Goal: Task Accomplishment & Management: Complete application form

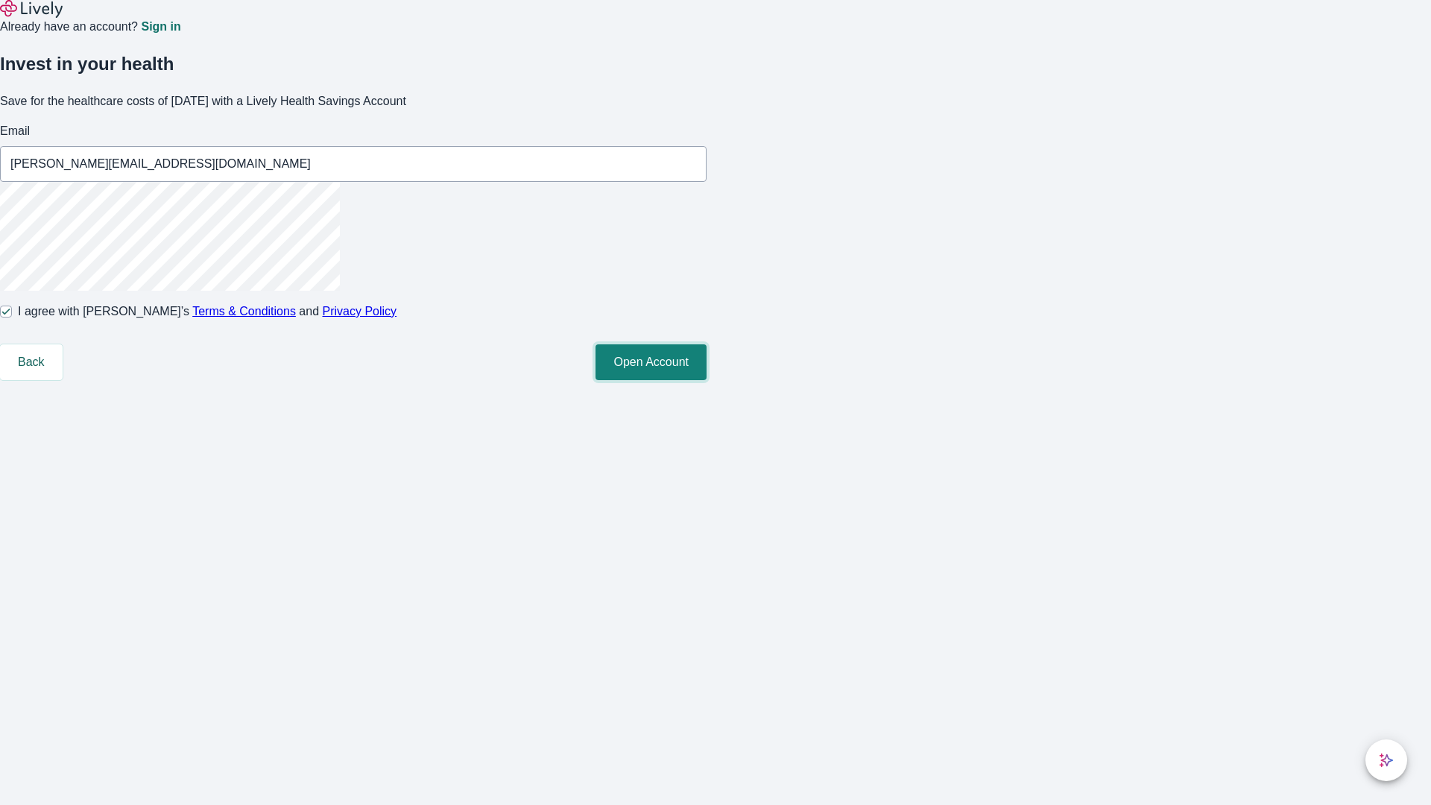
click at [707, 380] on button "Open Account" at bounding box center [651, 362] width 111 height 36
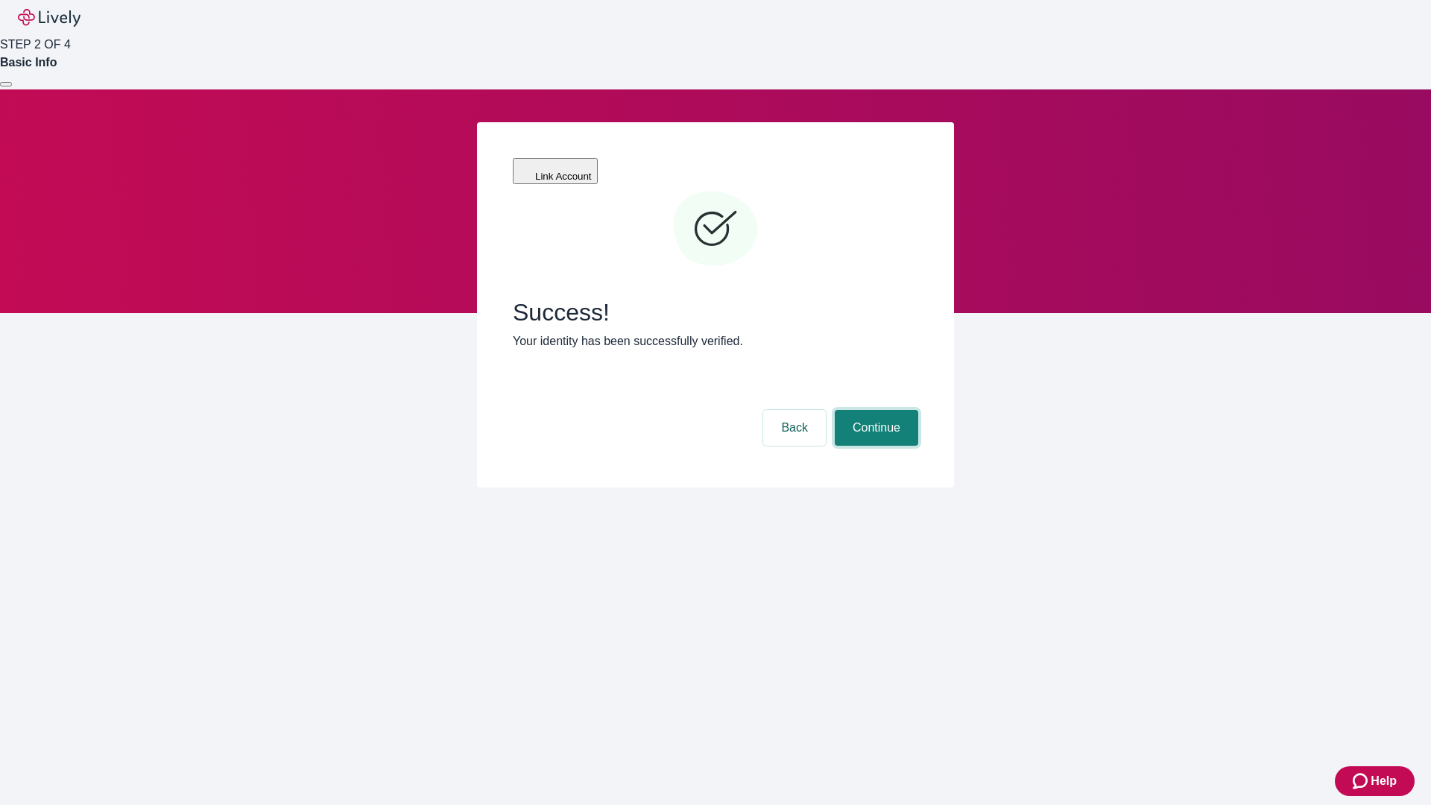
click at [874, 410] on button "Continue" at bounding box center [876, 428] width 83 height 36
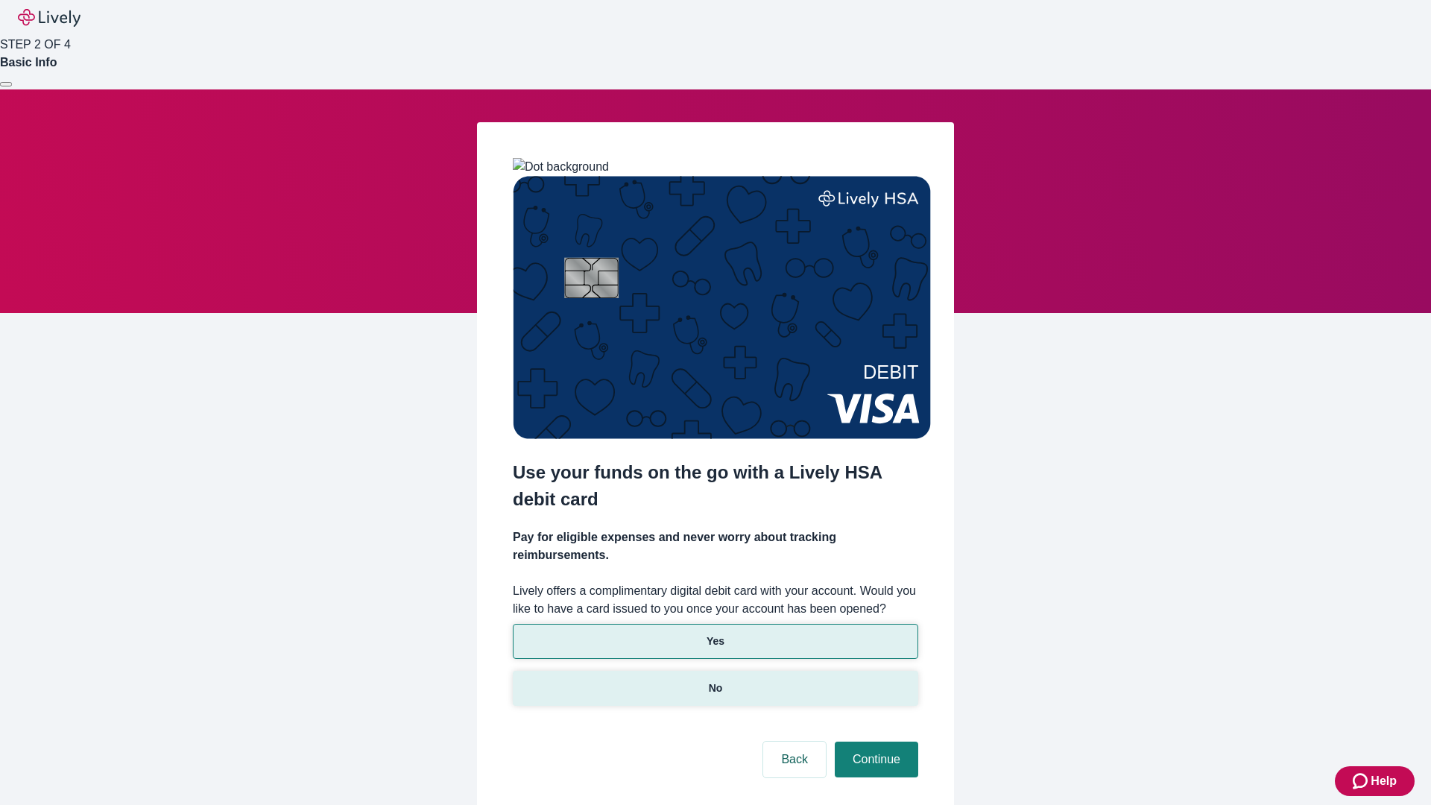
click at [715, 681] on p "No" at bounding box center [716, 689] width 14 height 16
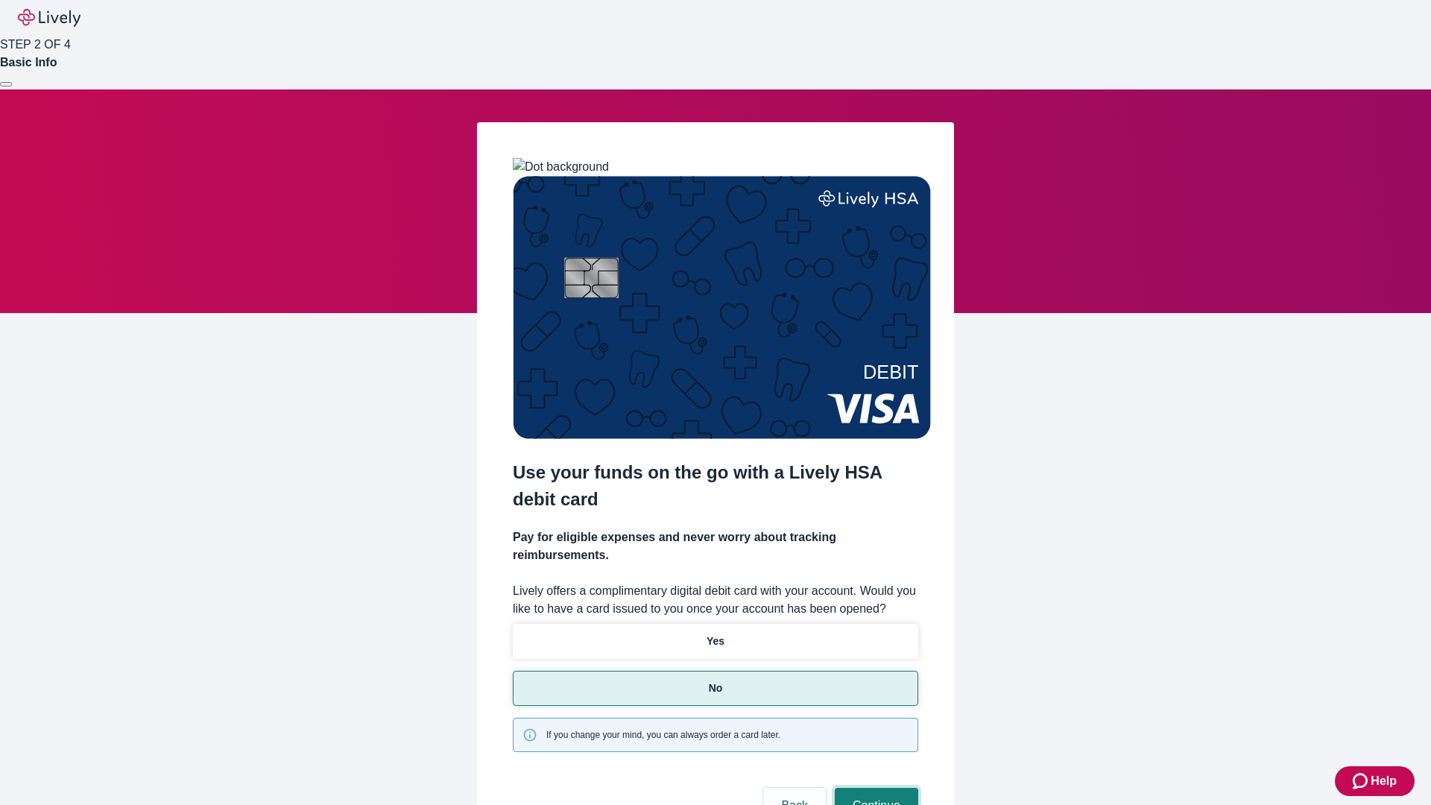
click at [874, 788] on button "Continue" at bounding box center [876, 806] width 83 height 36
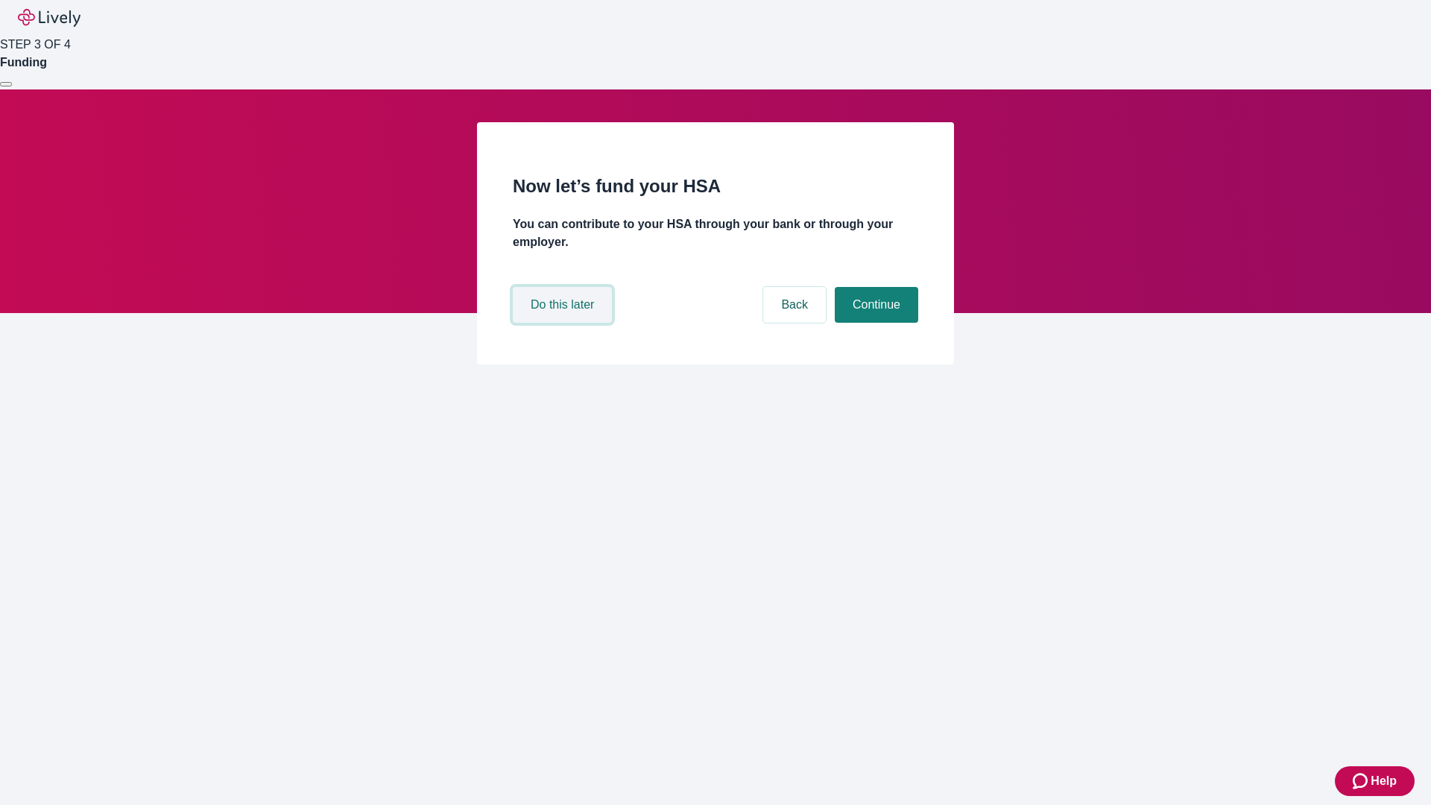
click at [564, 323] on button "Do this later" at bounding box center [562, 305] width 99 height 36
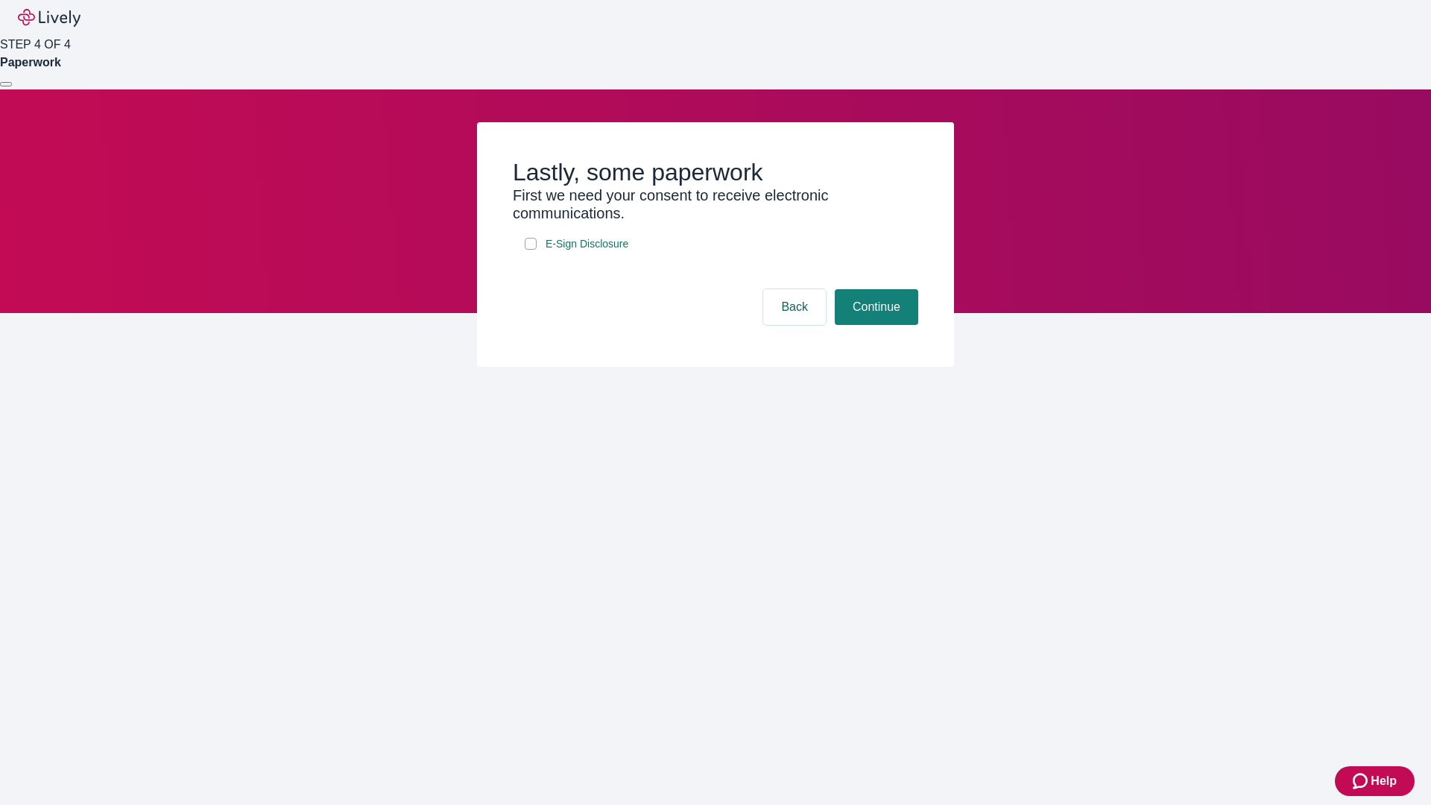
click at [531, 250] on input "E-Sign Disclosure" at bounding box center [531, 244] width 12 height 12
checkbox input "true"
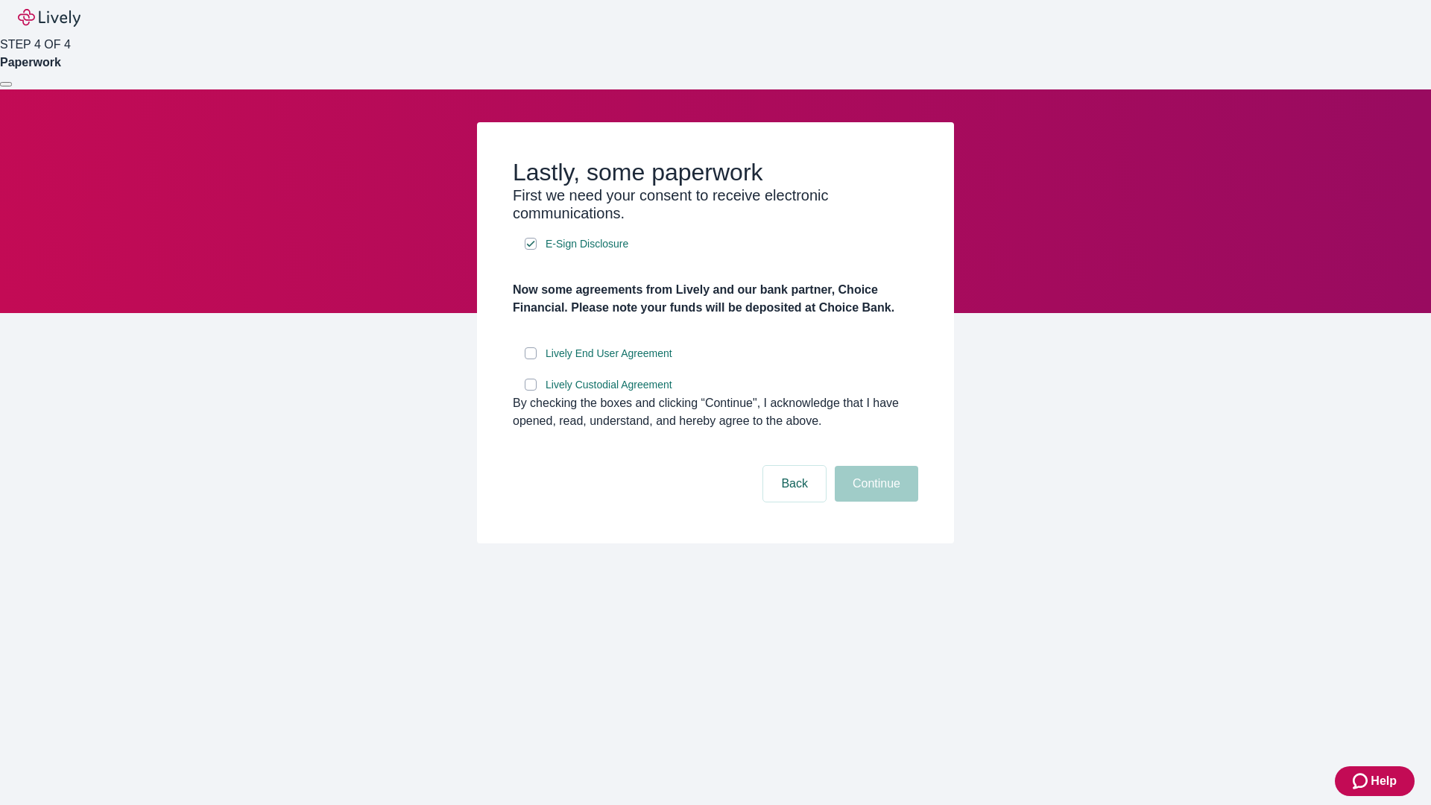
click at [531, 359] on input "Lively End User Agreement" at bounding box center [531, 353] width 12 height 12
checkbox input "true"
click at [531, 391] on input "Lively Custodial Agreement" at bounding box center [531, 385] width 12 height 12
checkbox input "true"
click at [874, 502] on button "Continue" at bounding box center [876, 484] width 83 height 36
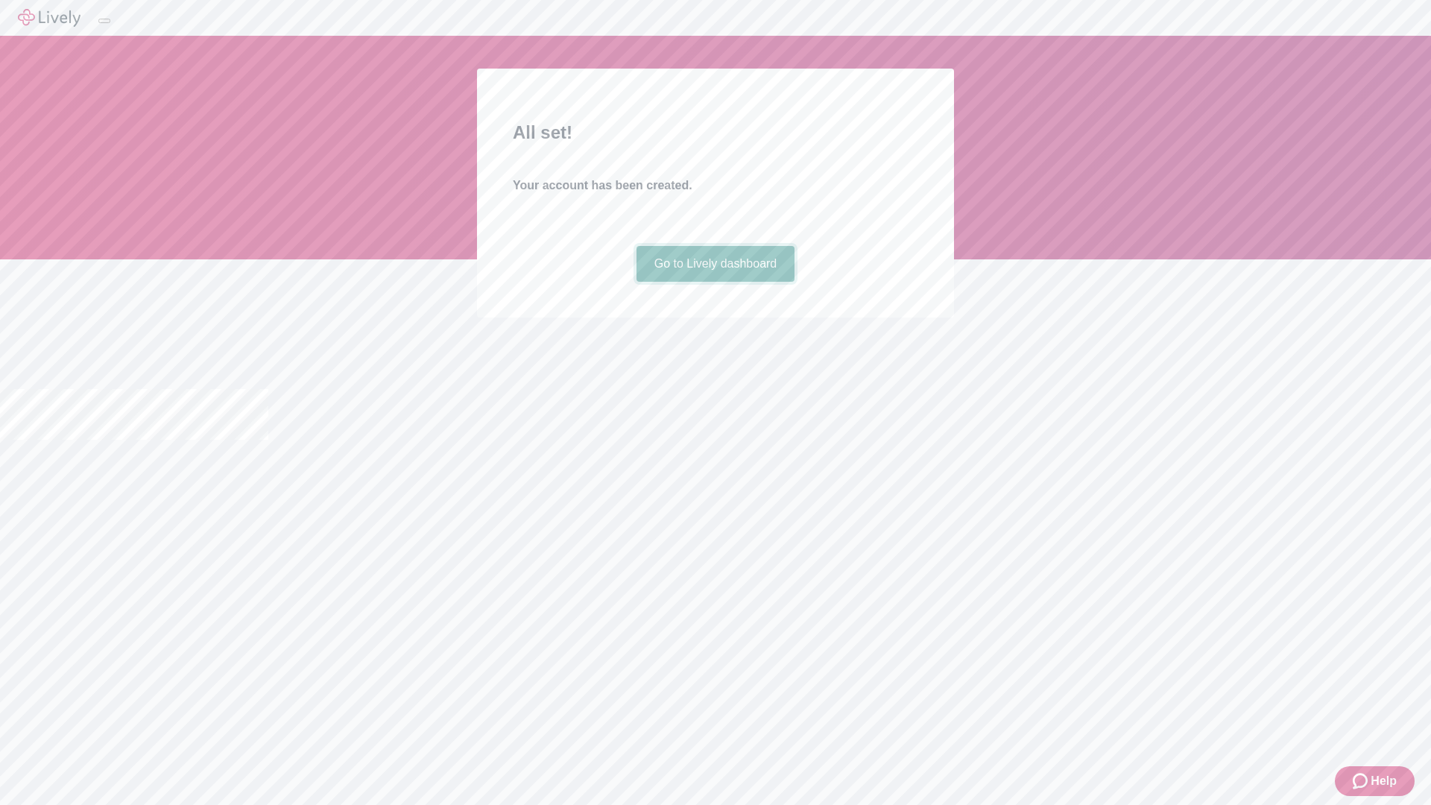
click at [715, 282] on link "Go to Lively dashboard" at bounding box center [716, 264] width 159 height 36
